Goal: Contribute content: Contribute content

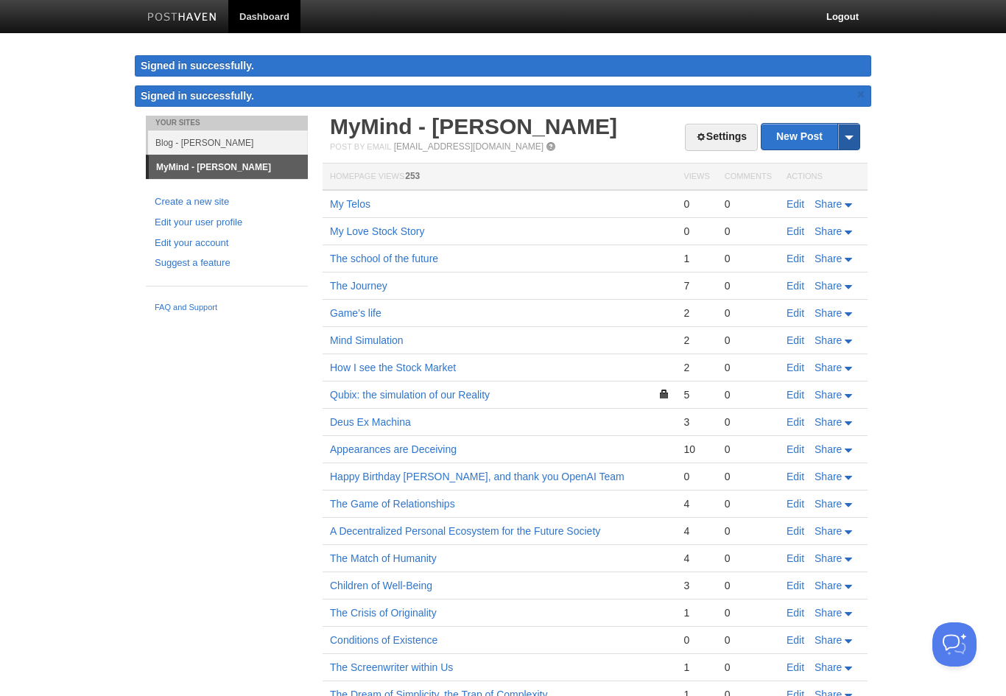
click at [846, 138] on span at bounding box center [848, 137] width 22 height 26
click at [820, 161] on link "by Web" at bounding box center [810, 160] width 98 height 22
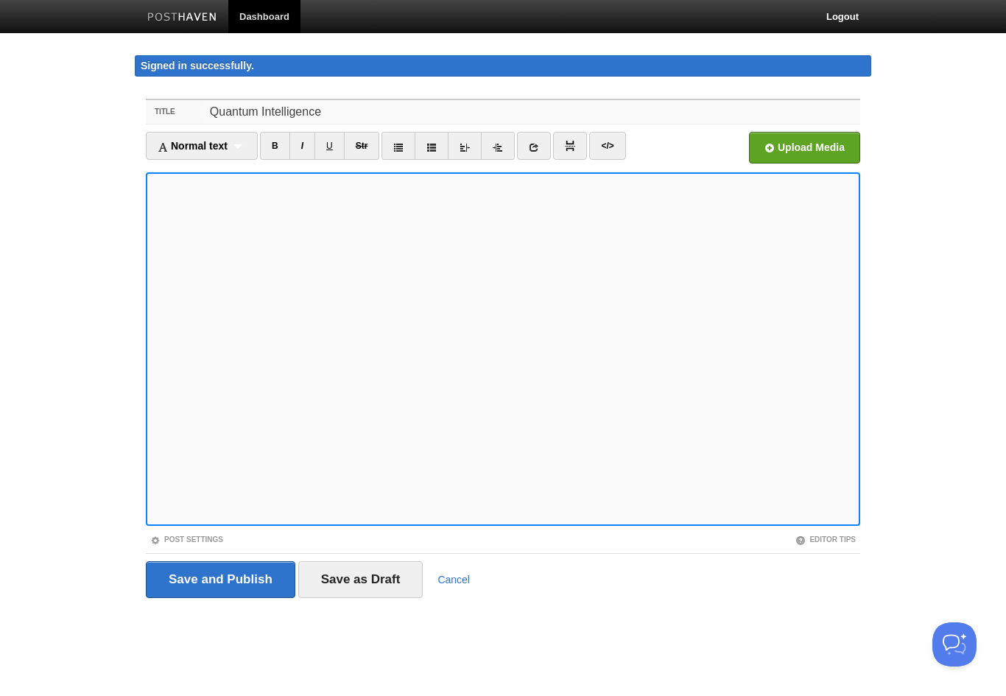
click at [386, 116] on input "Quantum Intelligence" at bounding box center [532, 112] width 655 height 24
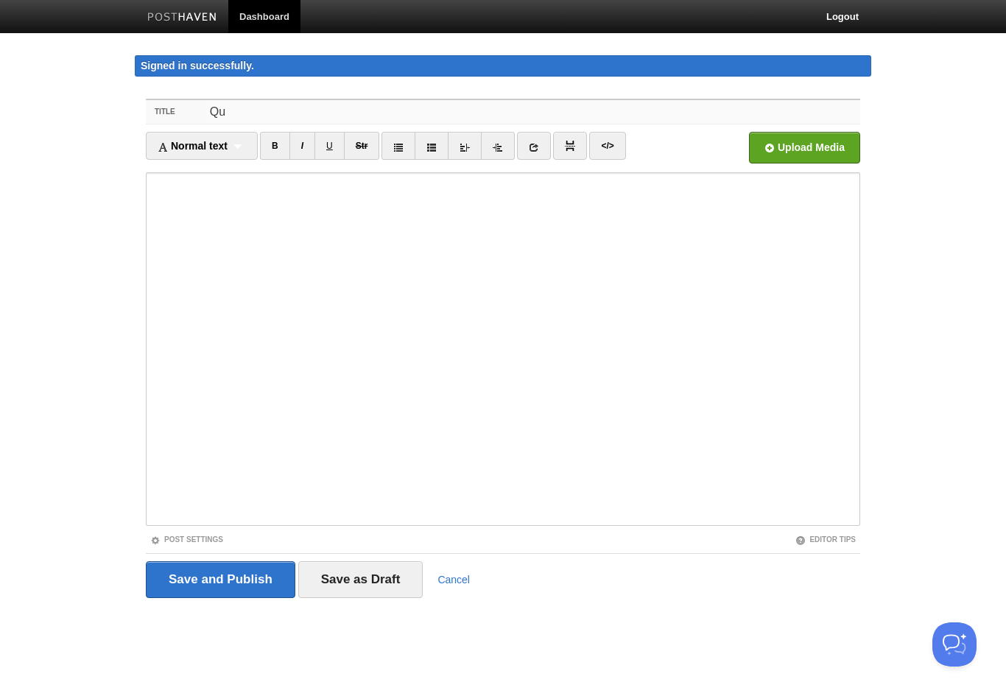
type input "Q"
type input "Intelligenza Quantistica"
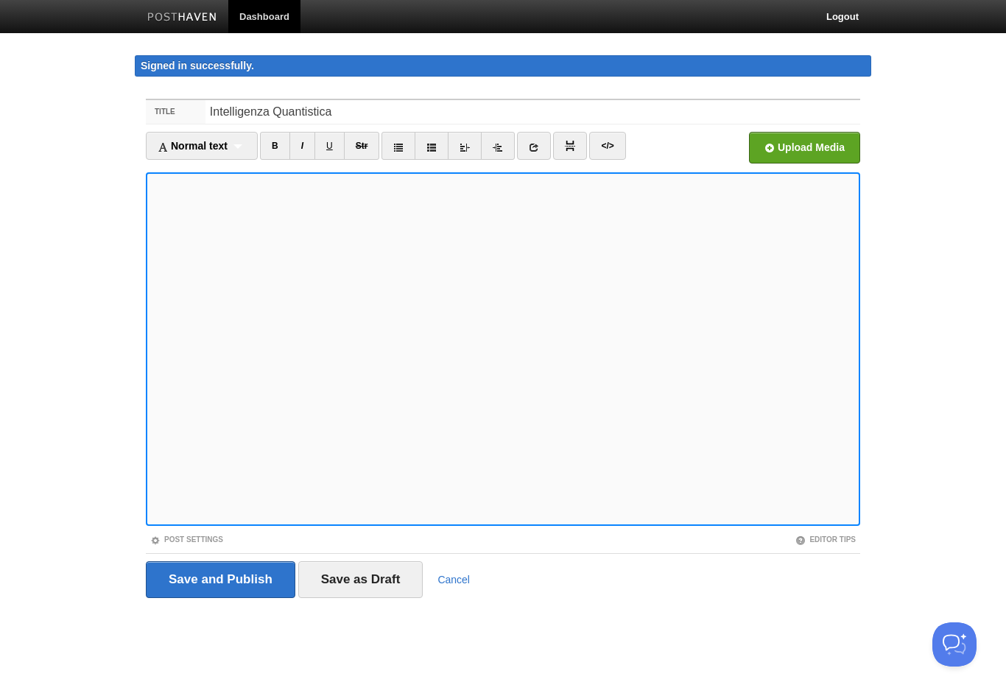
click at [147, 182] on iframe at bounding box center [503, 348] width 714 height 353
click at [744, 582] on div "Save and Publish Save as Draft Cancel" at bounding box center [503, 579] width 714 height 37
click at [894, 395] on body "Dashboard Logout Signed in successfully. Signed in successfully. × Your Sites B…" at bounding box center [503, 326] width 1006 height 653
click at [124, 230] on body "Dashboard Logout Signed in successfully. Signed in successfully. × Your Sites B…" at bounding box center [503, 326] width 1006 height 653
click at [108, 300] on body "Dashboard Logout Signed in successfully. Signed in successfully. × Your Sites B…" at bounding box center [503, 326] width 1006 height 653
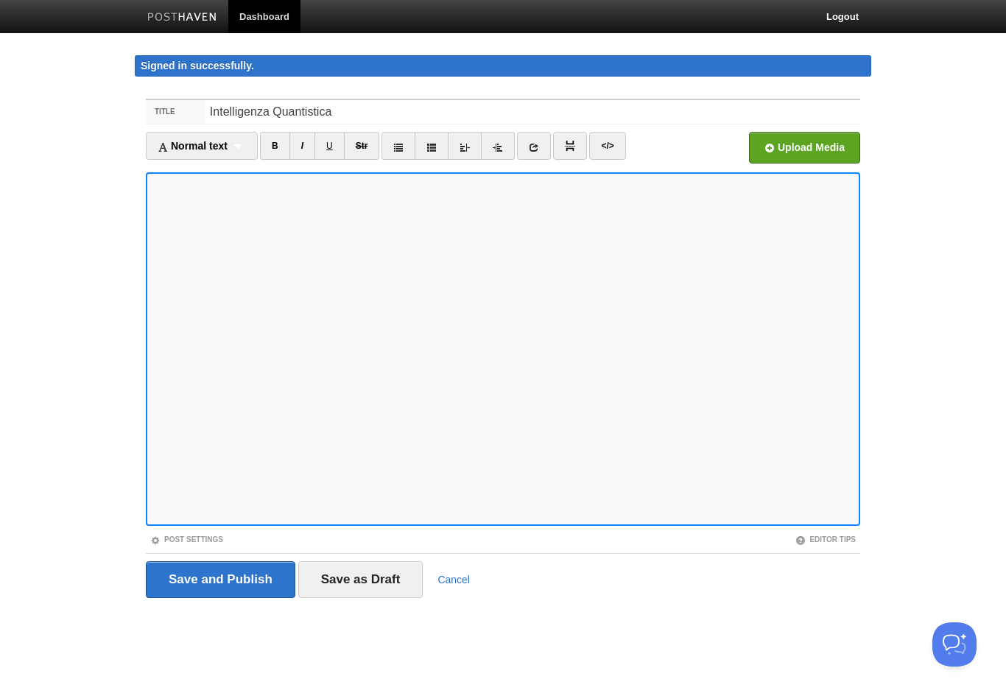
click at [669, 521] on iframe at bounding box center [503, 348] width 714 height 353
click at [426, 521] on iframe at bounding box center [503, 348] width 714 height 353
click at [104, 419] on body "Dashboard Logout Signed in successfully. Signed in successfully. × Your Sites B…" at bounding box center [503, 326] width 1006 height 653
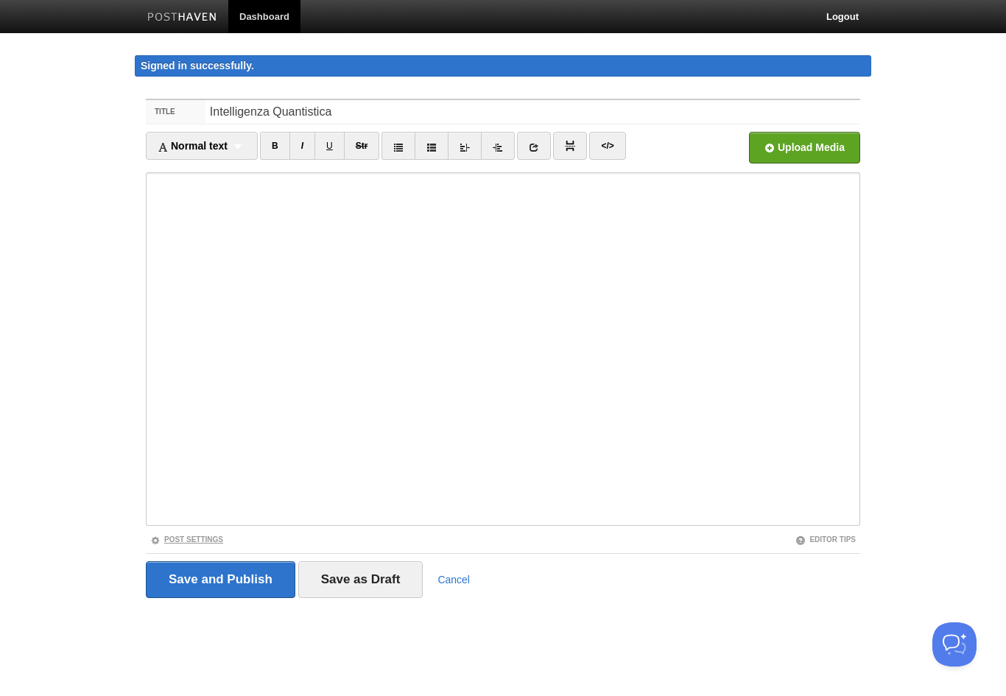
click at [173, 539] on link "Post Settings" at bounding box center [186, 539] width 73 height 8
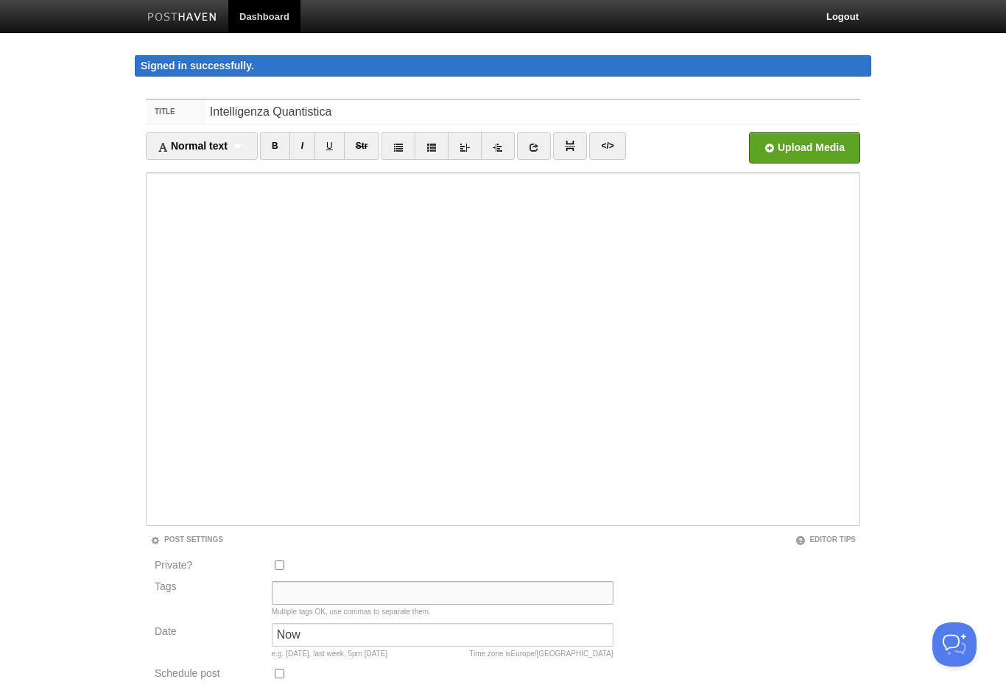
click at [294, 585] on input "Tags" at bounding box center [443, 593] width 342 height 24
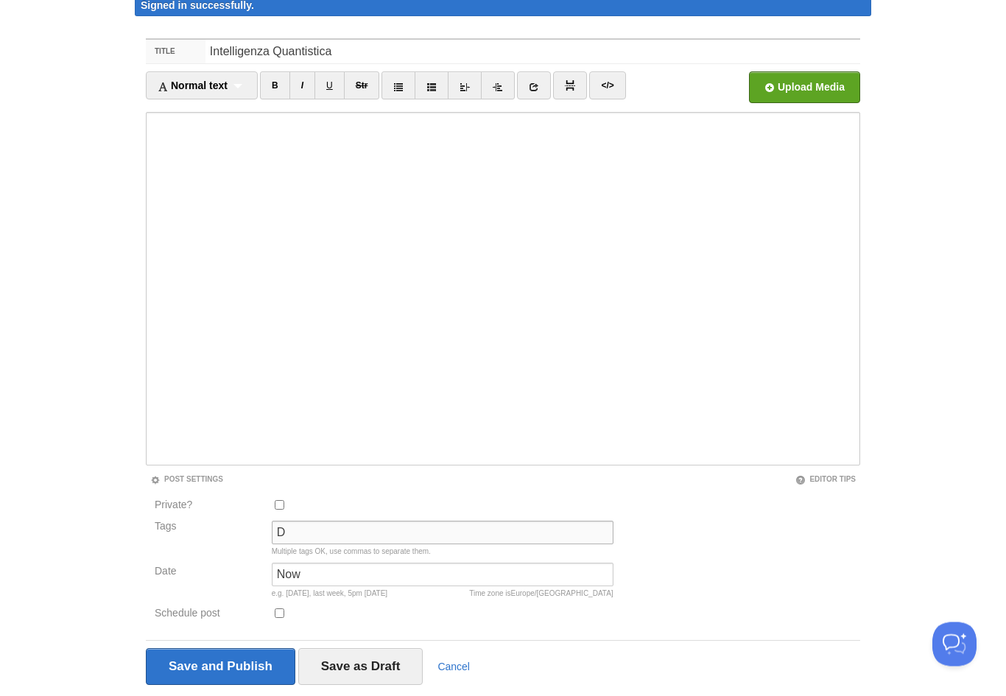
scroll to position [60, 0]
type input "Diario"
click at [200, 677] on input "Save and Publish" at bounding box center [220, 666] width 149 height 37
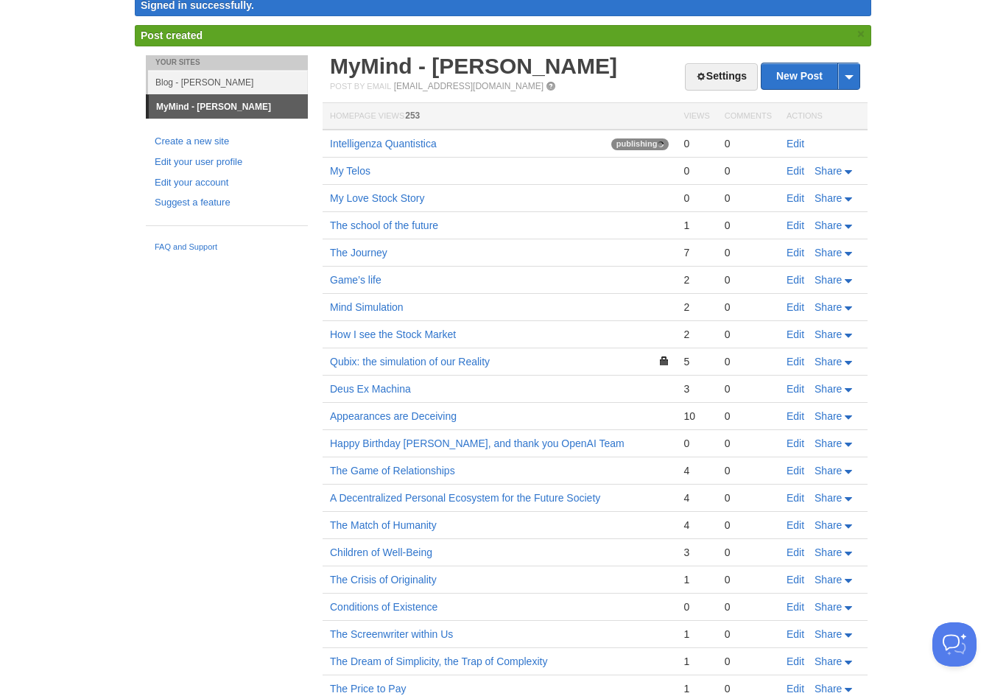
click at [162, 567] on div "Your Sites Blog - [PERSON_NAME] MyMind - [PERSON_NAME] Create a new site Edit y…" at bounding box center [503, 405] width 736 height 701
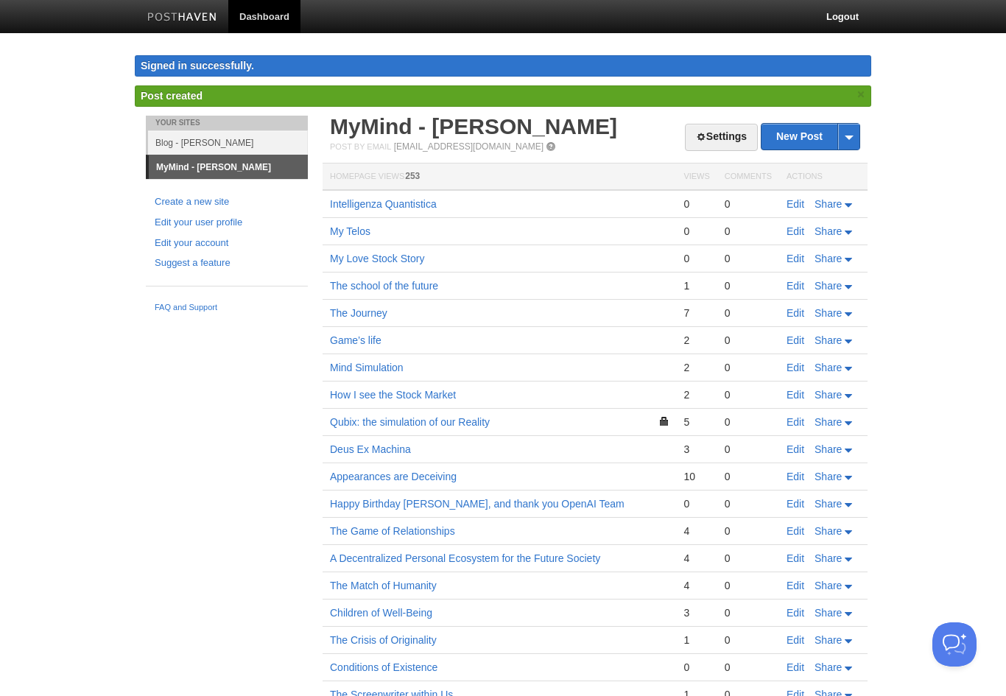
click at [176, 144] on link "Blog - [PERSON_NAME]" at bounding box center [228, 142] width 160 height 24
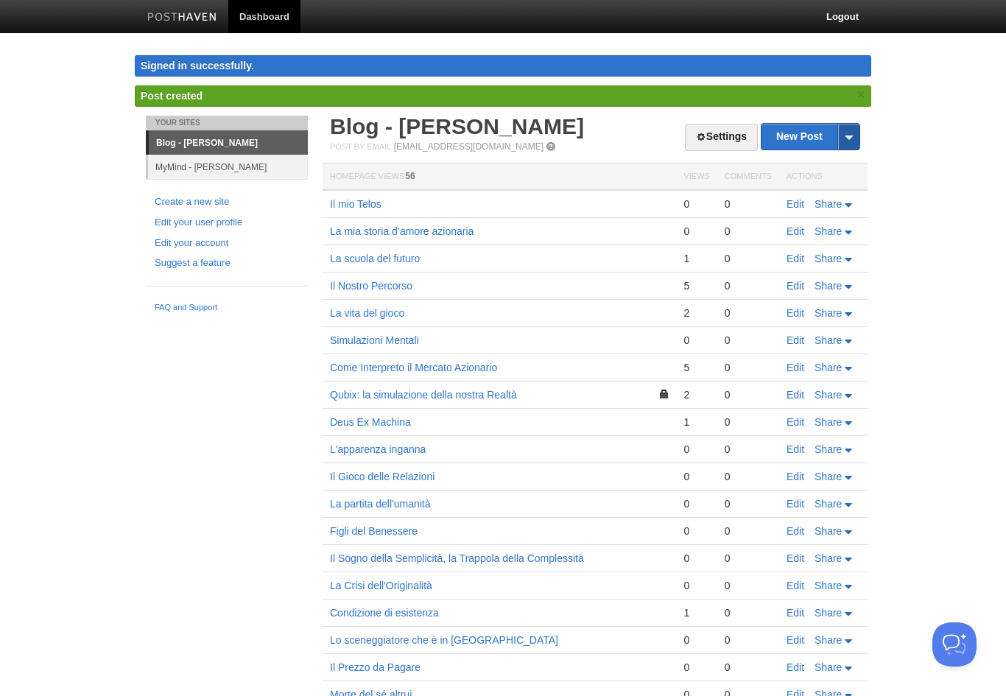
click at [848, 135] on span at bounding box center [848, 137] width 22 height 26
click at [786, 158] on link "by Web" at bounding box center [810, 160] width 98 height 22
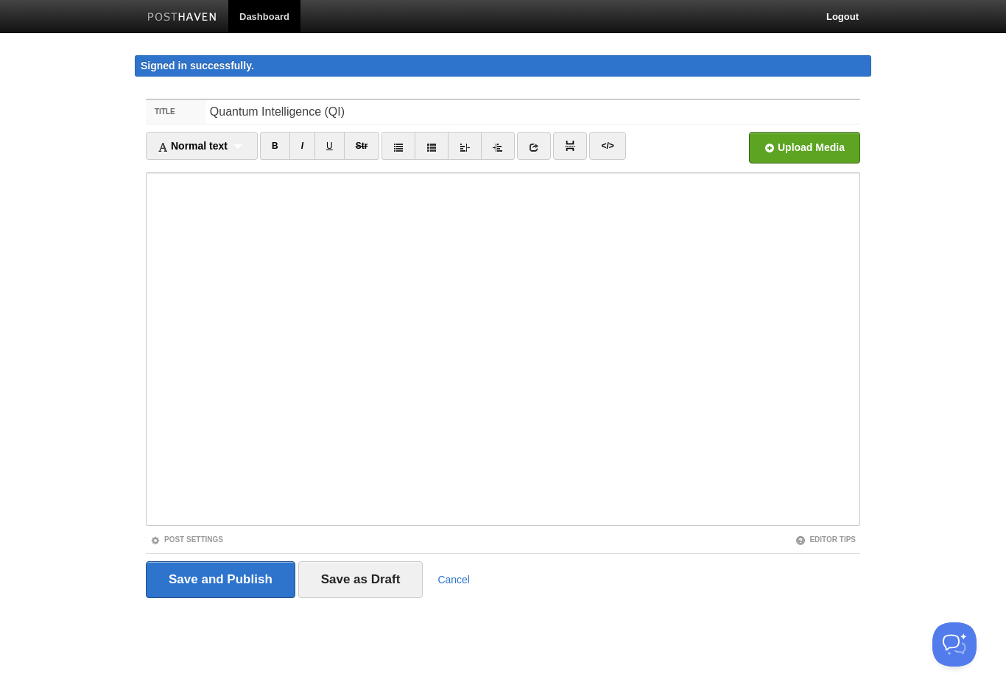
type input "Quantum Intelligence (QI)"
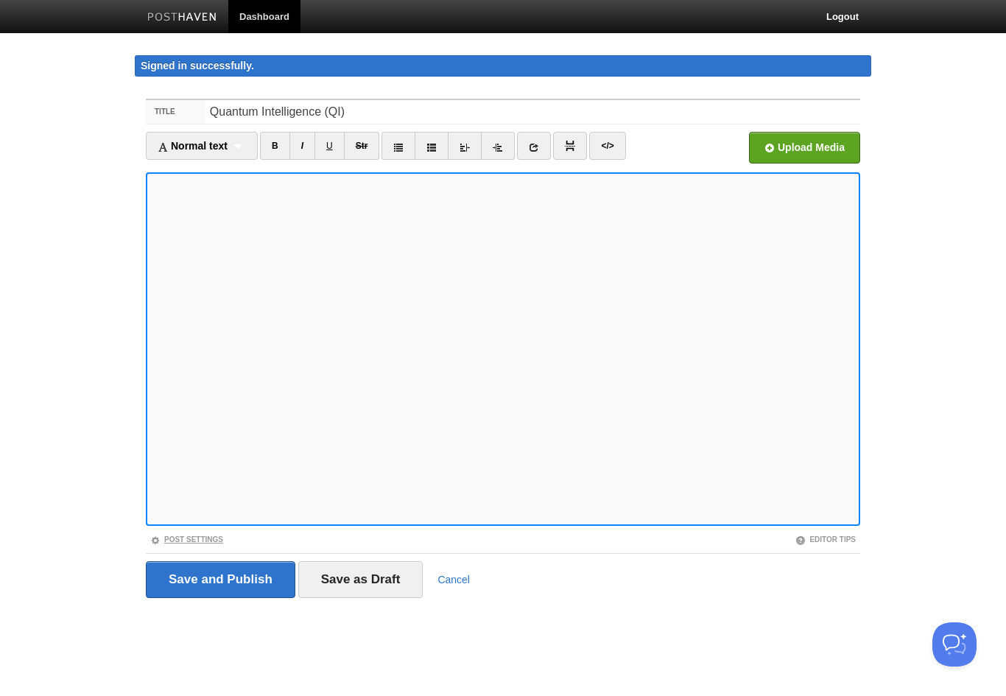
click at [204, 538] on link "Post Settings" at bounding box center [186, 539] width 73 height 8
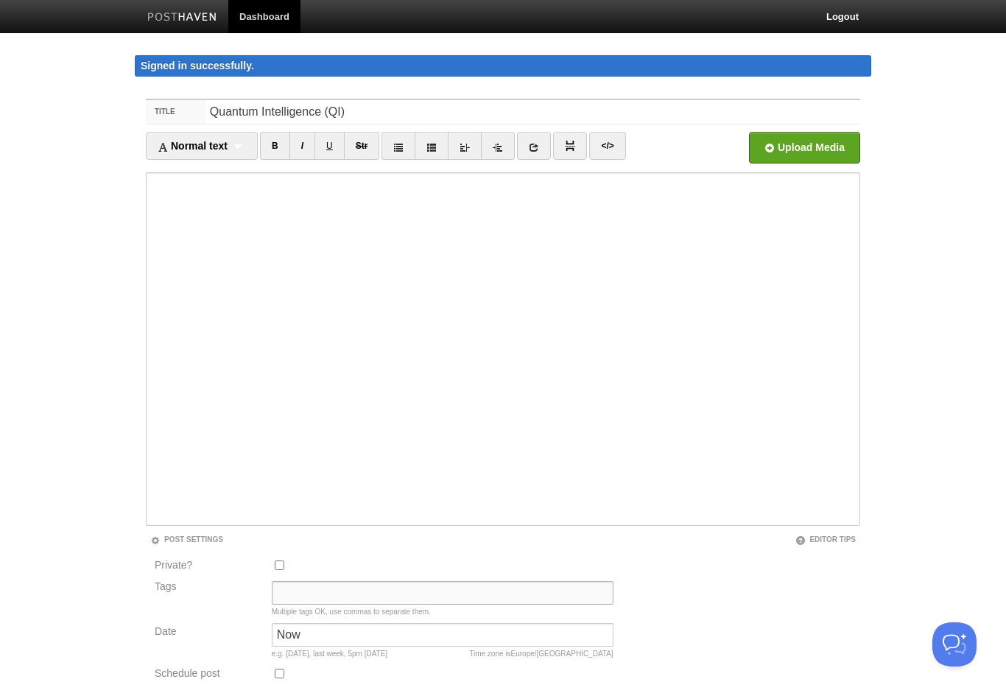
click at [388, 592] on input "Tags" at bounding box center [443, 593] width 342 height 24
type input "MyDiary"
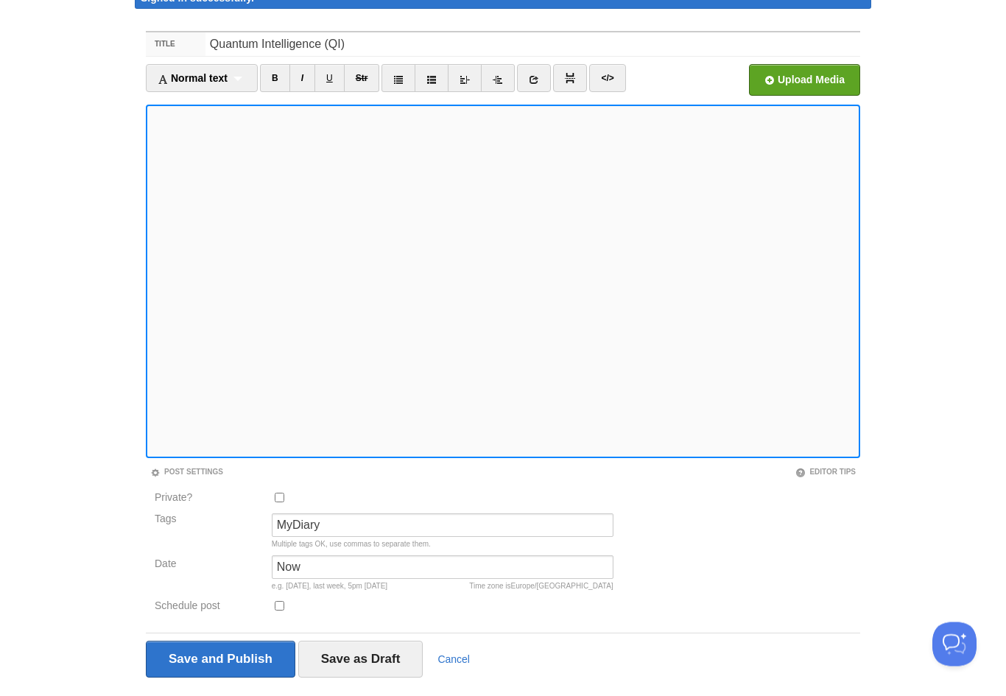
scroll to position [82, 0]
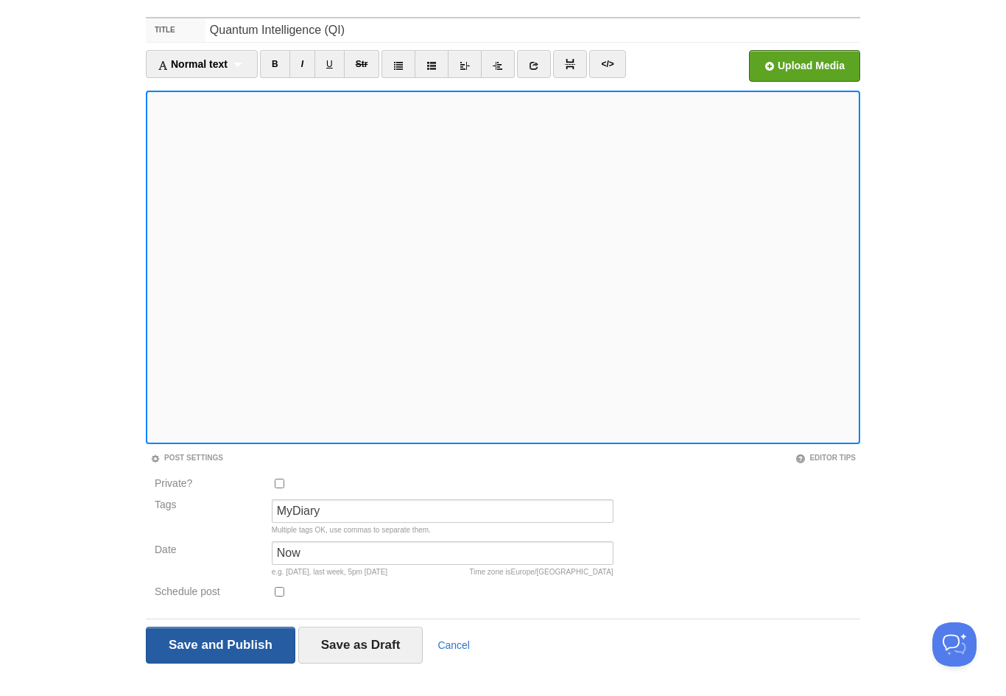
click at [183, 655] on input "Save and Publish" at bounding box center [220, 645] width 149 height 37
